Goal: Information Seeking & Learning: Learn about a topic

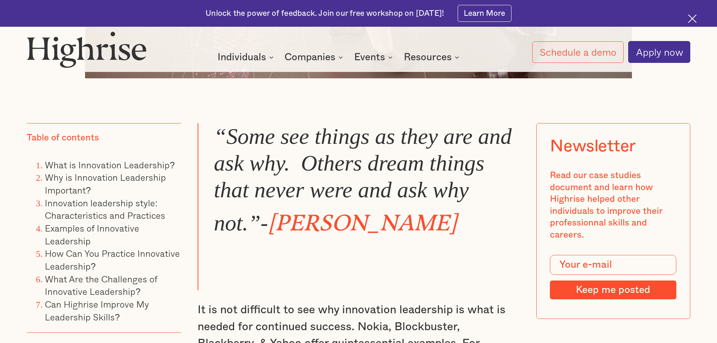
scroll to position [817, 0]
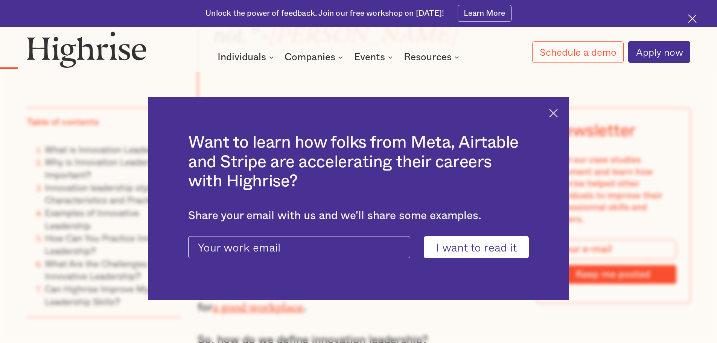
click at [558, 111] on img at bounding box center [553, 113] width 9 height 9
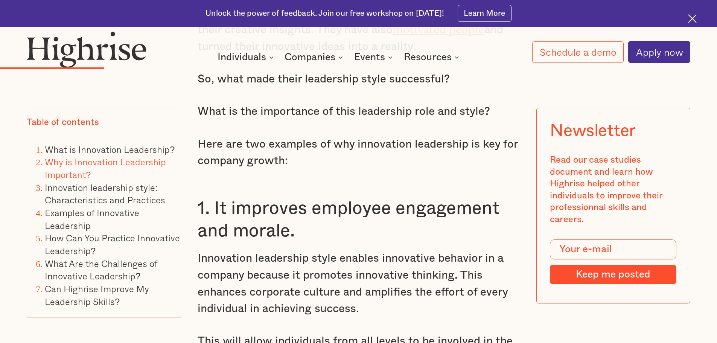
scroll to position [1682, 0]
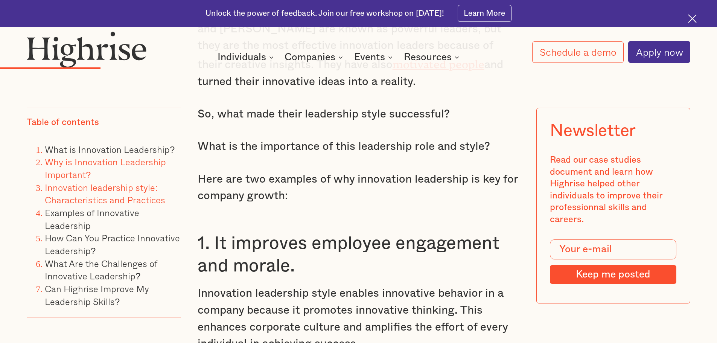
click at [118, 200] on link "Innovation leadership style: Characteristics and Practices" at bounding box center [105, 193] width 120 height 27
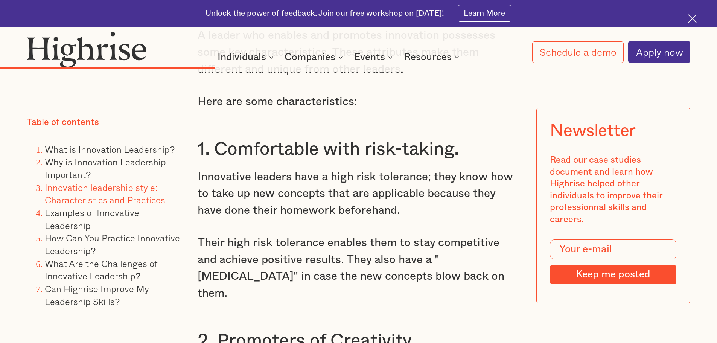
scroll to position [2922, 0]
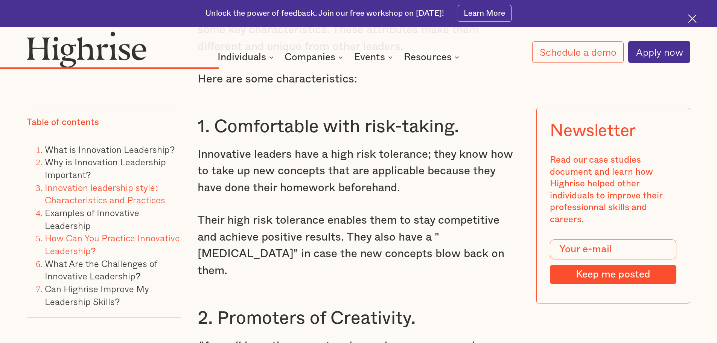
click at [75, 236] on link "How Can You Practice Innovative Leadership?" at bounding box center [112, 244] width 135 height 27
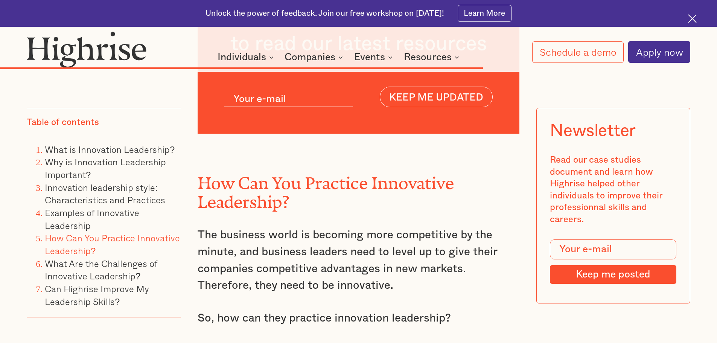
scroll to position [5689, 0]
click at [692, 18] on img at bounding box center [692, 18] width 9 height 9
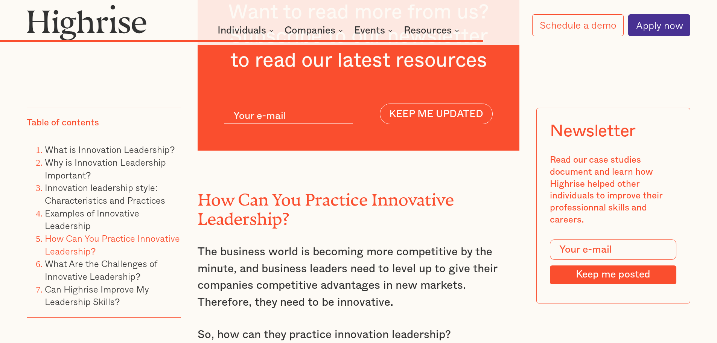
scroll to position [5624, 0]
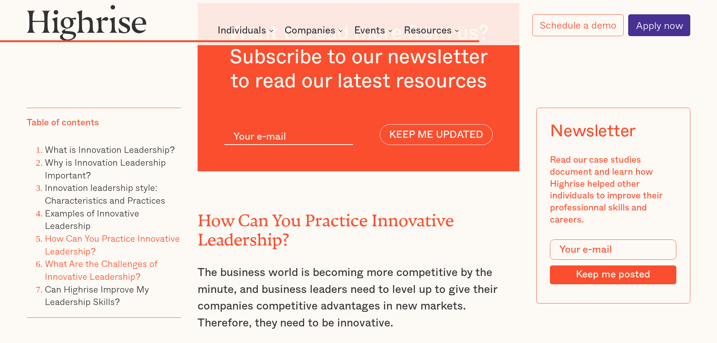
click at [116, 270] on link "What Are the Challenges of Innovative Leadership?" at bounding box center [101, 269] width 113 height 27
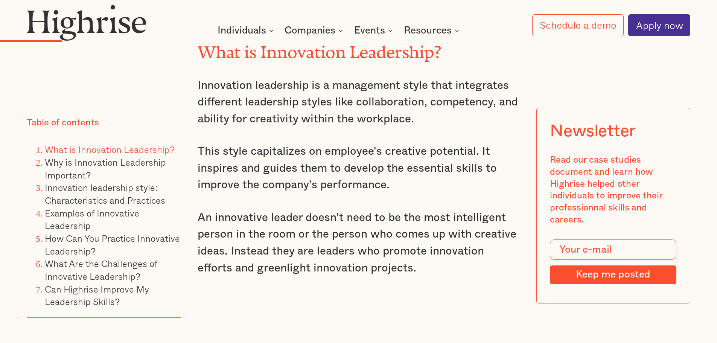
scroll to position [1246, 0]
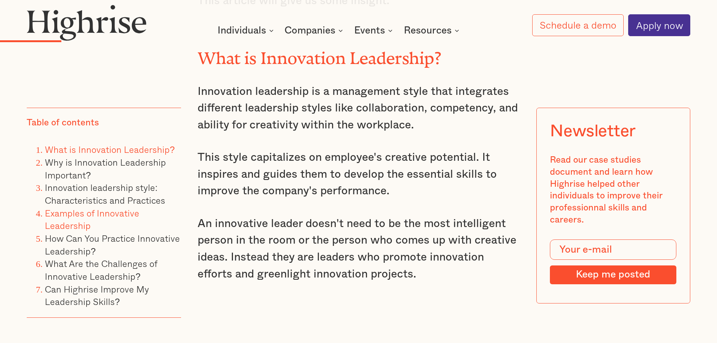
click at [92, 213] on link "Examples of Innovative Leadership" at bounding box center [92, 218] width 94 height 27
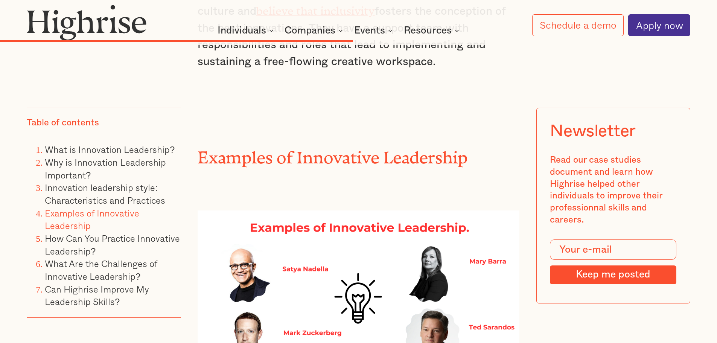
scroll to position [4305, 0]
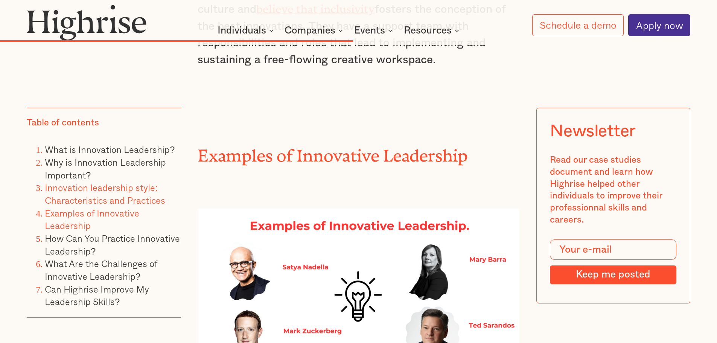
click at [84, 196] on link "Innovation leadership style: Characteristics and Practices" at bounding box center [105, 193] width 120 height 27
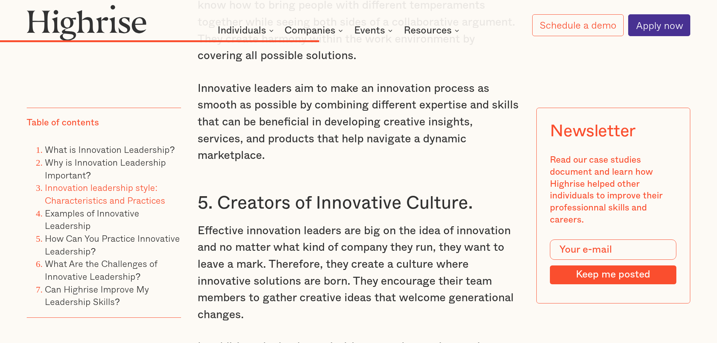
scroll to position [3986, 0]
